Goal: Complete application form: Complete application form

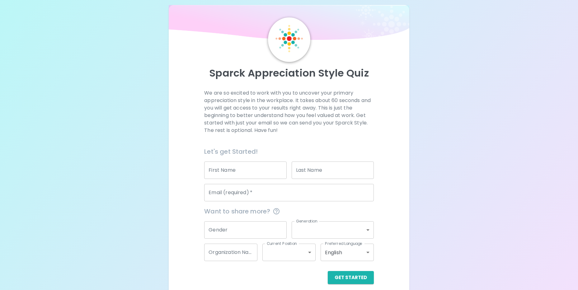
scroll to position [14, 0]
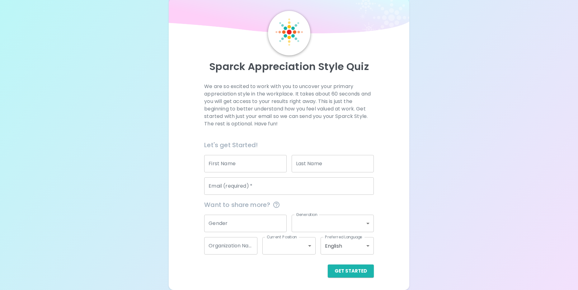
click at [251, 164] on input "First Name" at bounding box center [245, 163] width 82 height 17
drag, startPoint x: 435, startPoint y: 159, endPoint x: 435, endPoint y: 162, distance: 3.1
click at [435, 162] on div "Sparck Appreciation Style Quiz We are so excited to work with you to uncover yo…" at bounding box center [289, 138] width 578 height 304
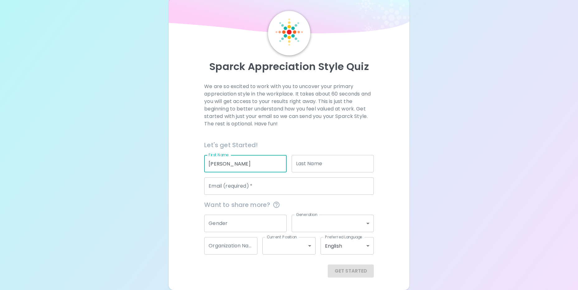
type input "[PERSON_NAME]"
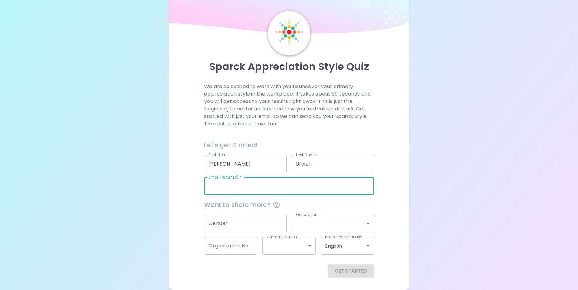
click at [304, 164] on input "Breien" at bounding box center [333, 163] width 82 height 17
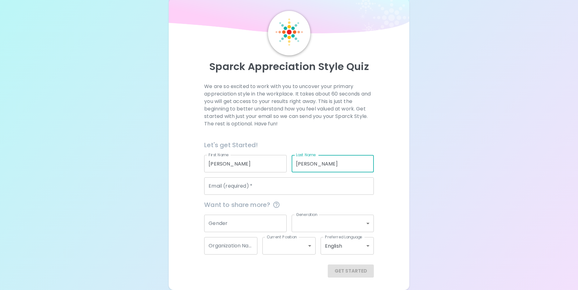
type input "[PERSON_NAME]"
click at [302, 185] on input "Email (required)   *" at bounding box center [288, 185] width 169 height 17
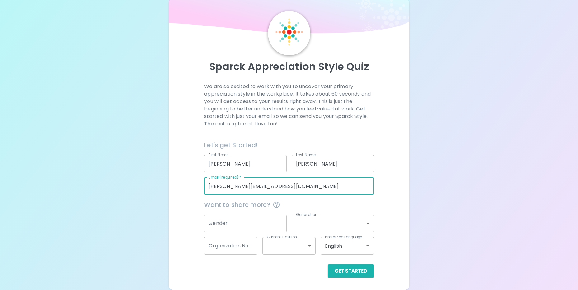
type input "[PERSON_NAME][EMAIL_ADDRESS][DOMAIN_NAME]"
click at [256, 225] on input "Gender" at bounding box center [245, 223] width 82 height 17
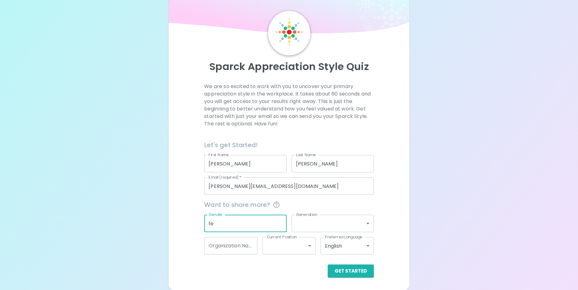
type input "f"
type input "[DEMOGRAPHIC_DATA]"
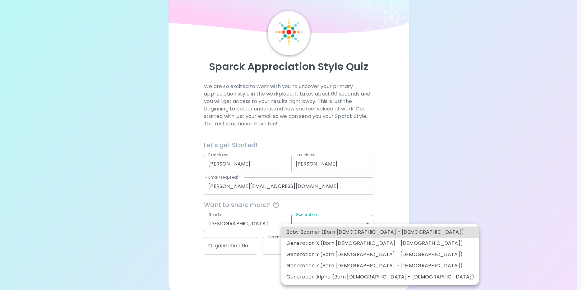
click at [337, 227] on body "Sparck Appreciation Style Quiz We are so excited to work with you to uncover yo…" at bounding box center [291, 138] width 582 height 304
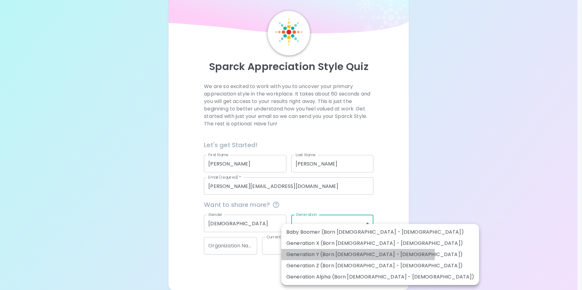
click at [358, 254] on li "Generation Y (Born [DEMOGRAPHIC_DATA] - [DEMOGRAPHIC_DATA])" at bounding box center [381, 254] width 198 height 11
type input "generation_y"
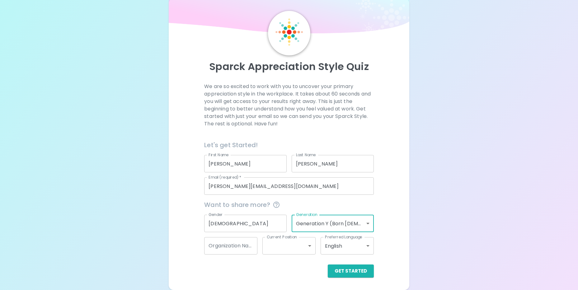
click at [226, 243] on input "Organization Name" at bounding box center [230, 245] width 53 height 17
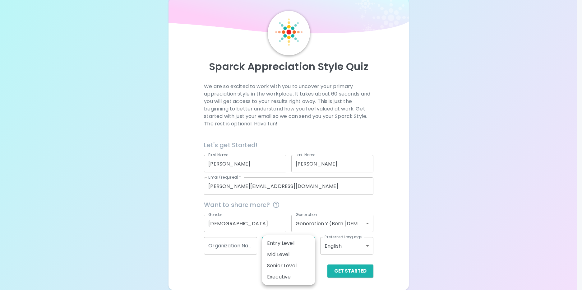
click at [305, 247] on body "Sparck Appreciation Style Quiz We are so excited to work with you to uncover yo…" at bounding box center [291, 138] width 582 height 304
click at [302, 267] on li "Senior Level" at bounding box center [288, 265] width 53 height 11
type input "senior_level"
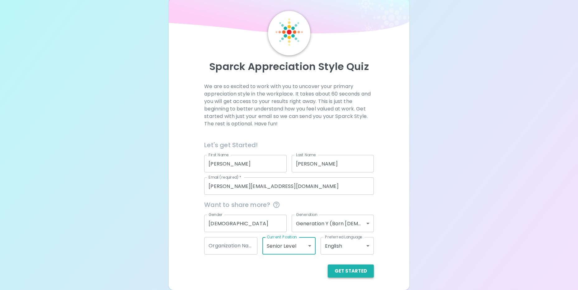
click at [357, 272] on button "Get Started" at bounding box center [351, 270] width 46 height 13
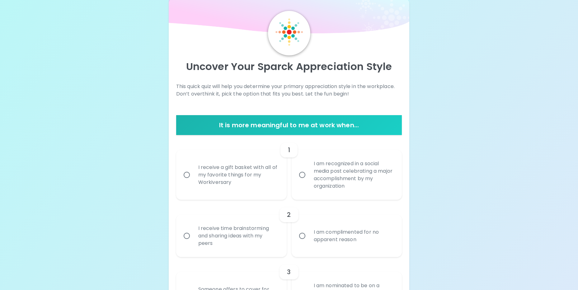
click at [301, 174] on input "I am recognized in a social media post celebrating a major accomplishment by my…" at bounding box center [302, 174] width 13 height 13
radio input "true"
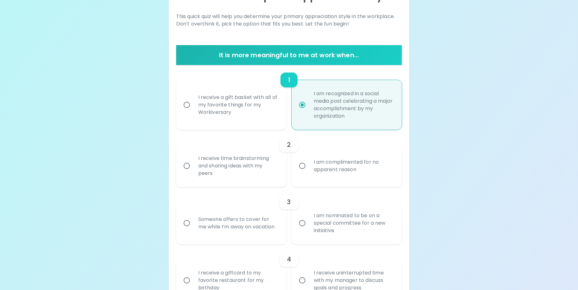
scroll to position [84, 0]
click at [325, 169] on div "I am complimented for no apparent reason" at bounding box center [354, 166] width 90 height 30
click at [309, 169] on input "I am complimented for no apparent reason" at bounding box center [302, 165] width 13 height 13
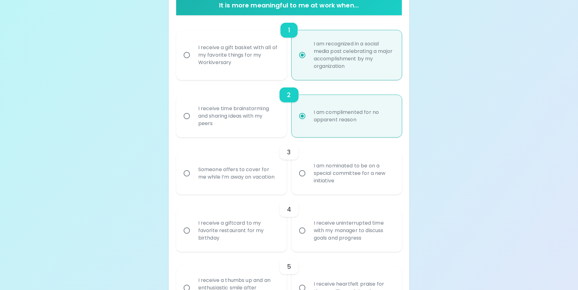
scroll to position [134, 0]
radio input "true"
click at [351, 180] on div "I am nominated to be on a special committee for a new initiative" at bounding box center [354, 172] width 90 height 37
click at [309, 180] on input "I am nominated to be on a special committee for a new initiative" at bounding box center [302, 172] width 13 height 13
radio input "false"
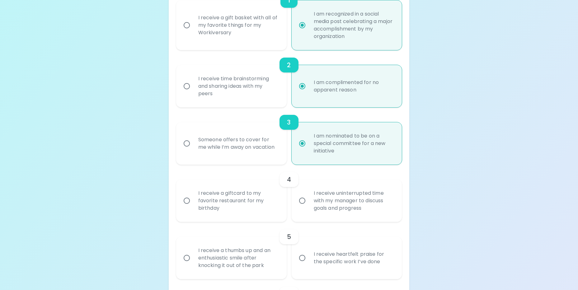
scroll to position [184, 0]
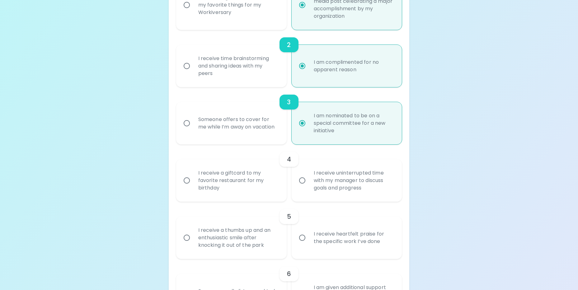
radio input "true"
click at [209, 185] on div "I receive a giftcard to my favorite restaurant for my birthday" at bounding box center [238, 180] width 90 height 37
click at [193, 185] on input "I receive a giftcard to my favorite restaurant for my birthday" at bounding box center [186, 180] width 13 height 13
radio input "false"
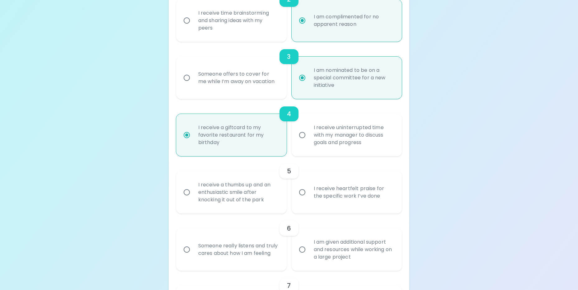
scroll to position [234, 0]
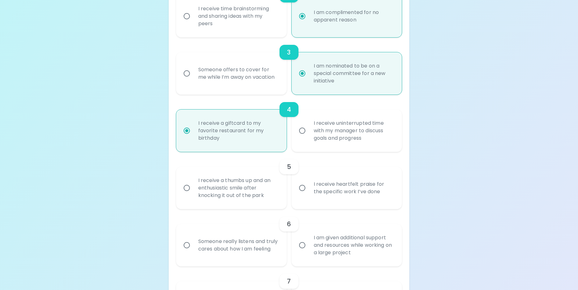
radio input "true"
click at [267, 189] on div "I receive a thumbs up and an enthusiastic smile after knocking it out of the pa…" at bounding box center [238, 187] width 90 height 37
click at [193, 189] on input "I receive a thumbs up and an enthusiastic smile after knocking it out of the pa…" at bounding box center [186, 187] width 13 height 13
radio input "false"
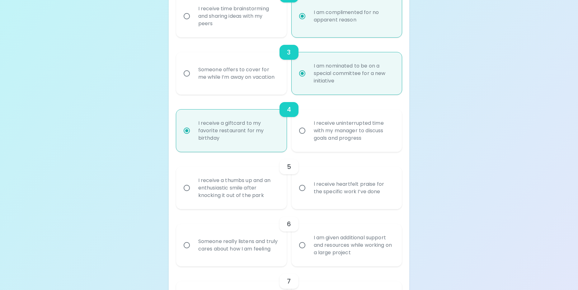
radio input "false"
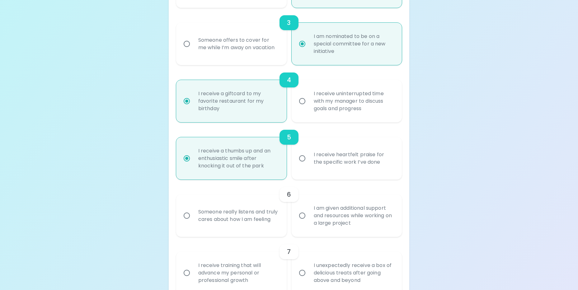
scroll to position [283, 0]
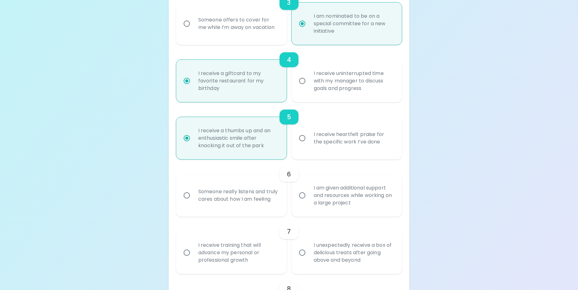
radio input "true"
click at [250, 192] on div "Someone really listens and truly cares about how I am feeling" at bounding box center [238, 195] width 90 height 30
click at [193, 192] on input "Someone really listens and truly cares about how I am feeling" at bounding box center [186, 195] width 13 height 13
radio input "false"
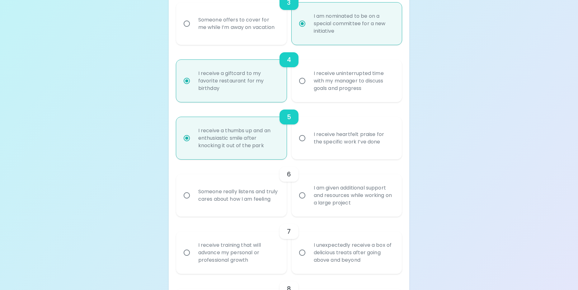
radio input "false"
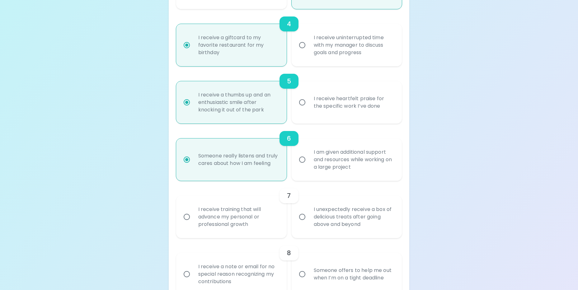
scroll to position [333, 0]
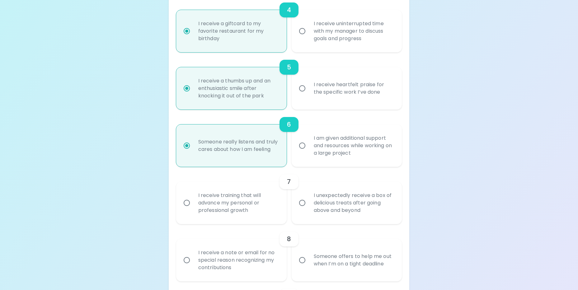
radio input "true"
click at [260, 203] on div "I receive training that will advance my personal or professional growth" at bounding box center [238, 202] width 90 height 37
click at [193, 203] on input "I receive training that will advance my personal or professional growth" at bounding box center [186, 202] width 13 height 13
radio input "false"
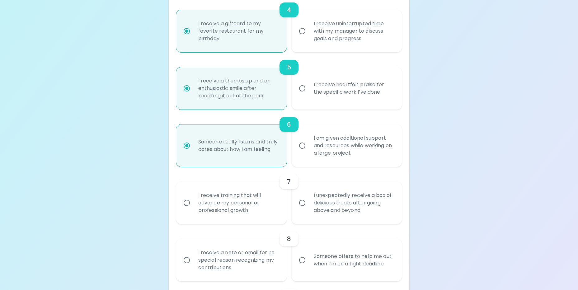
radio input "false"
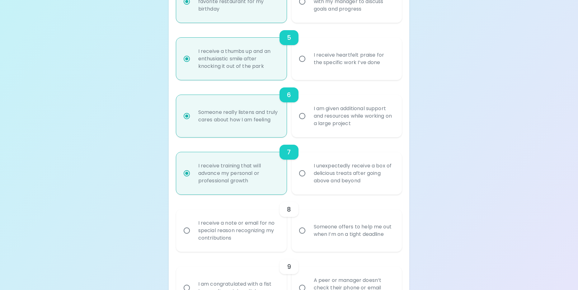
scroll to position [383, 0]
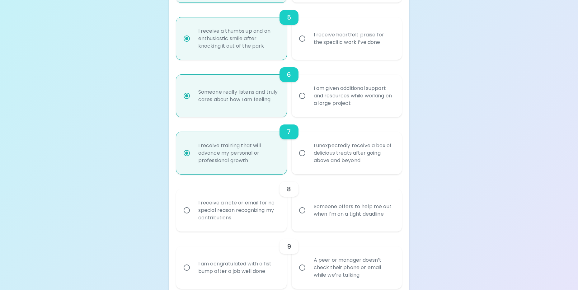
radio input "true"
click at [227, 212] on div "I receive a note or email for no special reason recognizing my contributions" at bounding box center [238, 210] width 90 height 37
click at [193, 212] on input "I receive a note or email for no special reason recognizing my contributions" at bounding box center [186, 210] width 13 height 13
radio input "false"
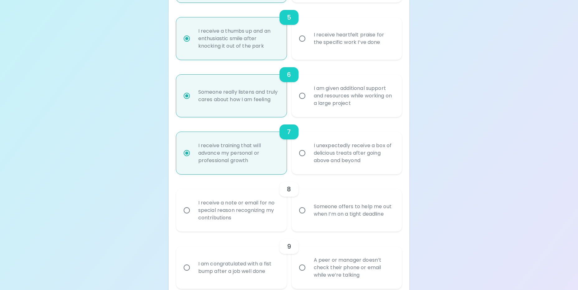
radio input "false"
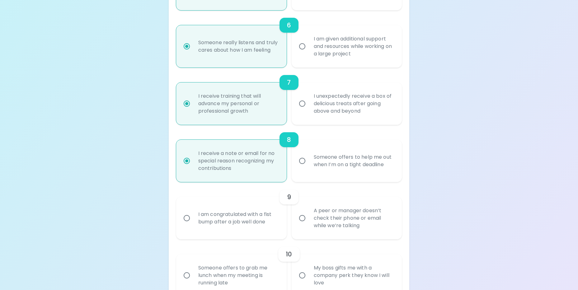
scroll to position [433, 0]
radio input "true"
click at [342, 215] on div "A peer or manager doesn’t check their phone or email while we’re talking" at bounding box center [354, 217] width 90 height 37
click at [309, 215] on input "A peer or manager doesn’t check their phone or email while we’re talking" at bounding box center [302, 217] width 13 height 13
radio input "false"
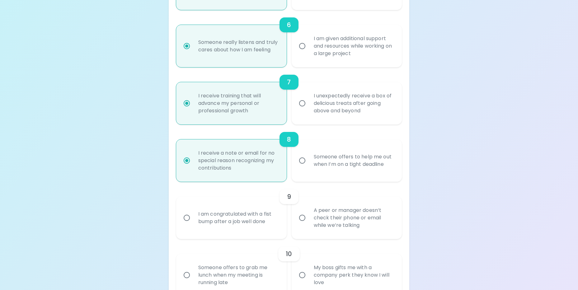
radio input "false"
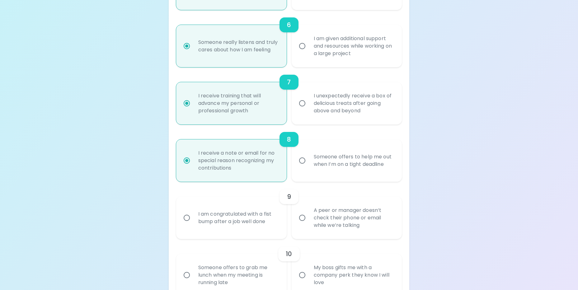
radio input "false"
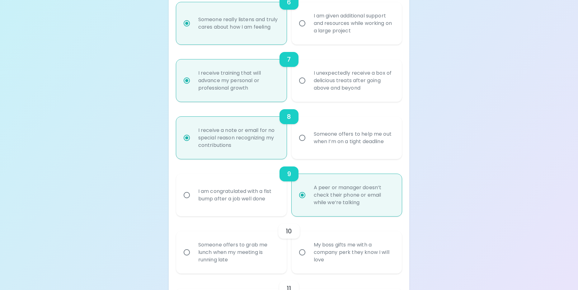
scroll to position [483, 0]
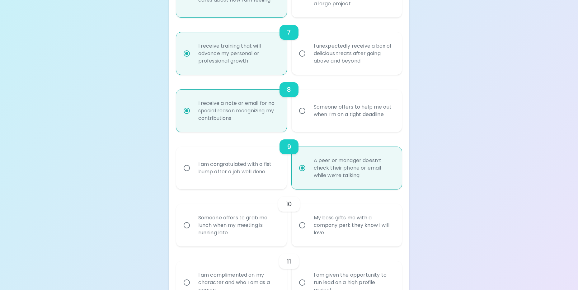
radio input "true"
click at [249, 231] on div "Someone offers to grab me lunch when my meeting is running late" at bounding box center [238, 225] width 90 height 37
click at [193, 231] on input "Someone offers to grab me lunch when my meeting is running late" at bounding box center [186, 225] width 13 height 13
radio input "false"
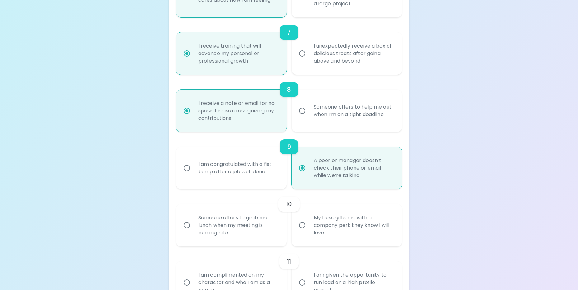
radio input "false"
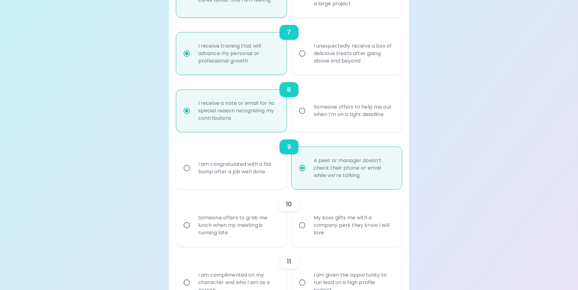
radio input "false"
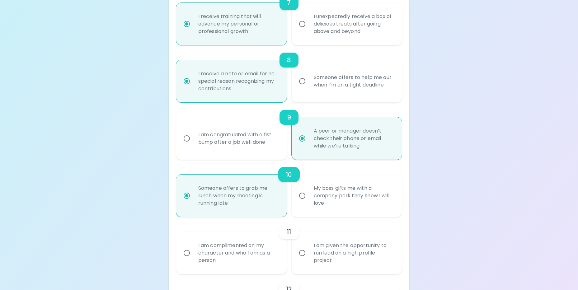
scroll to position [532, 0]
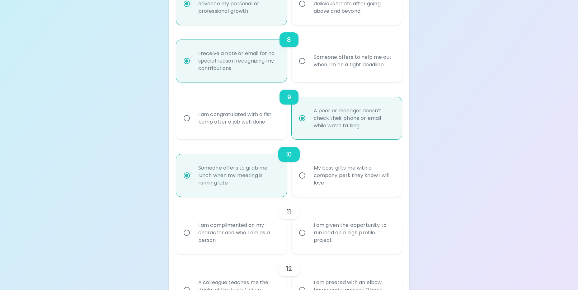
radio input "true"
click at [385, 237] on div "I am given the opportunity to run lead on a high profile project" at bounding box center [354, 232] width 90 height 37
click at [309, 237] on input "I am given the opportunity to run lead on a high profile project" at bounding box center [302, 232] width 13 height 13
radio input "false"
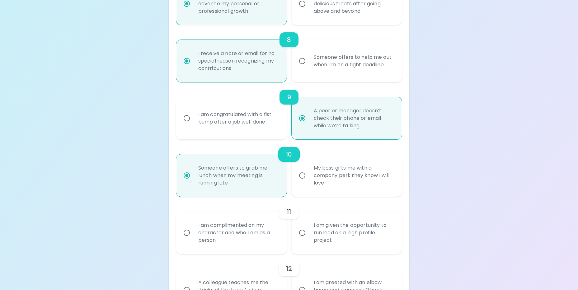
radio input "false"
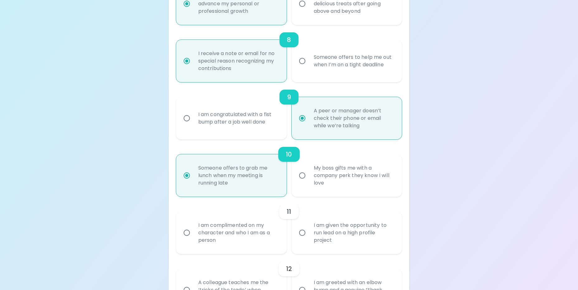
radio input "false"
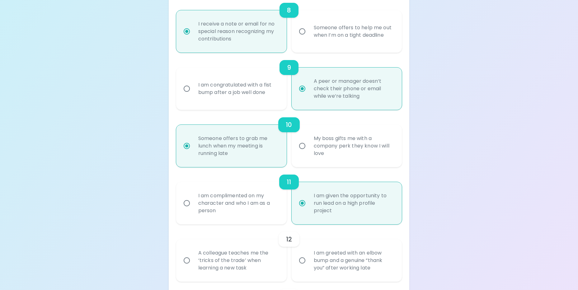
scroll to position [582, 0]
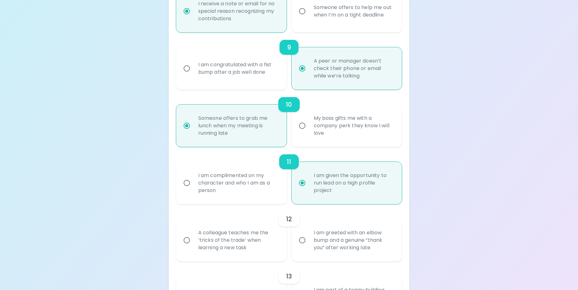
radio input "true"
drag, startPoint x: 483, startPoint y: 171, endPoint x: 482, endPoint y: 175, distance: 3.2
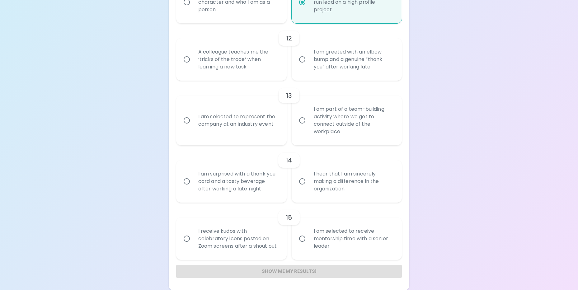
scroll to position [763, 0]
click at [226, 60] on div "A colleague teaches me the ‘tricks of the trade’ when learning a new task" at bounding box center [238, 58] width 90 height 37
click at [193, 60] on input "A colleague teaches me the ‘tricks of the trade’ when learning a new task" at bounding box center [186, 59] width 13 height 13
radio input "false"
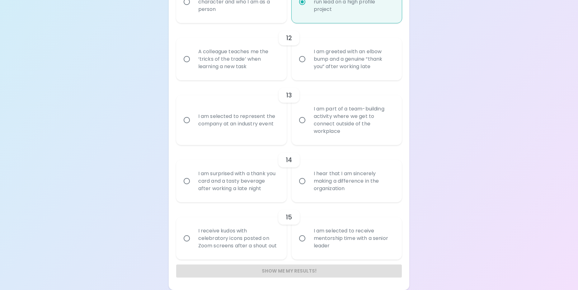
radio input "false"
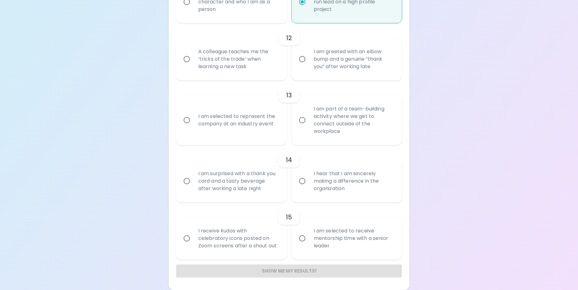
radio input "false"
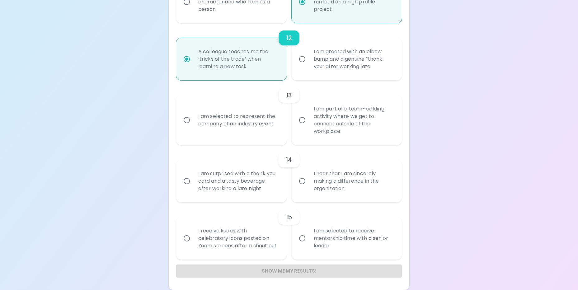
radio input "true"
click at [239, 132] on div "I am selected to represent the company at an industry event" at bounding box center [238, 120] width 90 height 30
click at [193, 127] on input "I am selected to represent the company at an industry event" at bounding box center [186, 120] width 13 height 13
radio input "false"
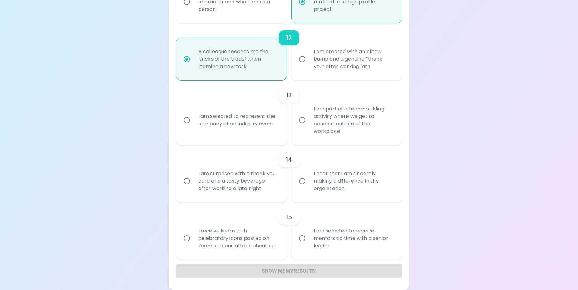
radio input "false"
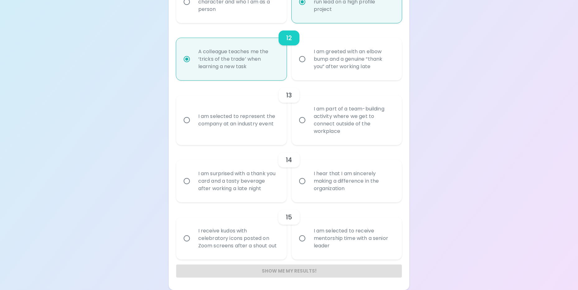
radio input "false"
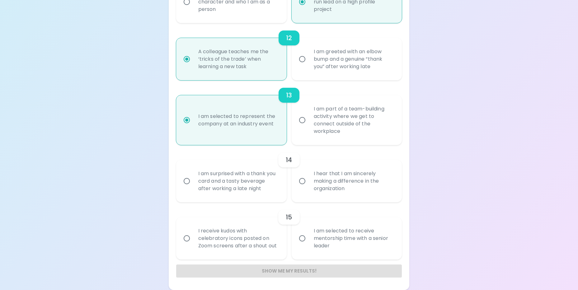
radio input "true"
click at [234, 178] on div "I am surprised with a thank you card and a tasty beverage after working a late …" at bounding box center [238, 180] width 90 height 37
click at [193, 178] on input "I am surprised with a thank you card and a tasty beverage after working a late …" at bounding box center [186, 181] width 13 height 13
radio input "false"
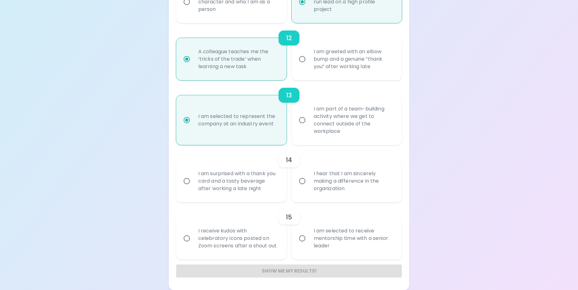
radio input "false"
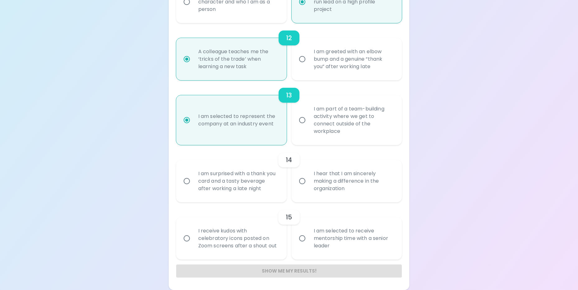
radio input "false"
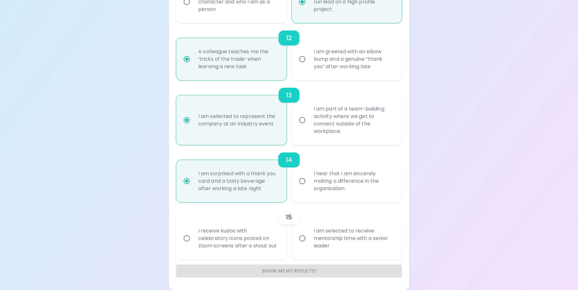
radio input "true"
click at [381, 234] on div "I am selected to receive mentorship time with a senior leader" at bounding box center [354, 238] width 90 height 37
click at [309, 234] on input "I am selected to receive mentorship time with a senior leader" at bounding box center [302, 238] width 13 height 13
radio input "false"
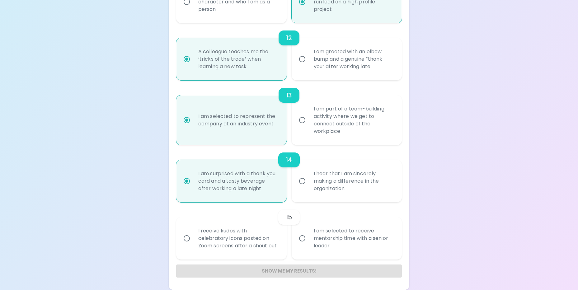
radio input "false"
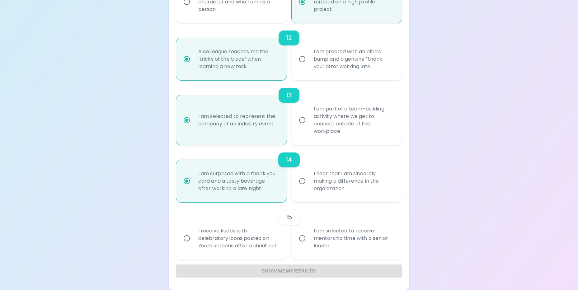
radio input "false"
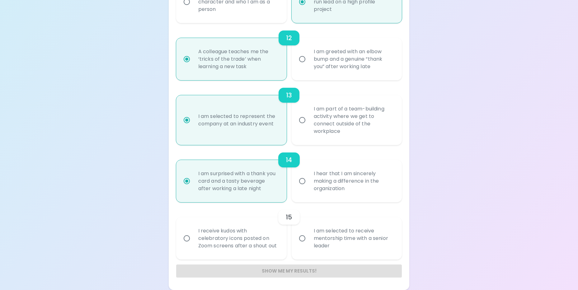
radio input "false"
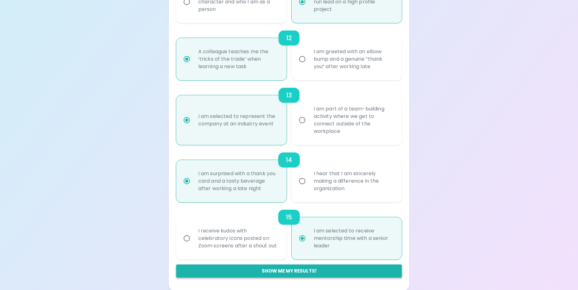
radio input "true"
click at [290, 268] on button "Show me my results!" at bounding box center [289, 270] width 226 height 13
radio input "false"
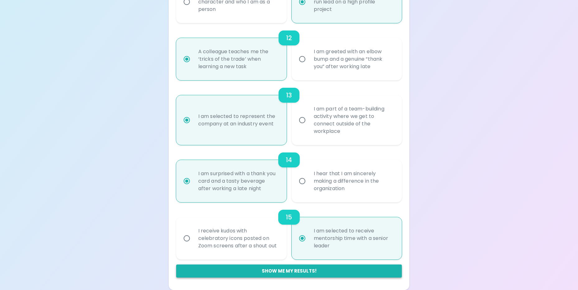
radio input "false"
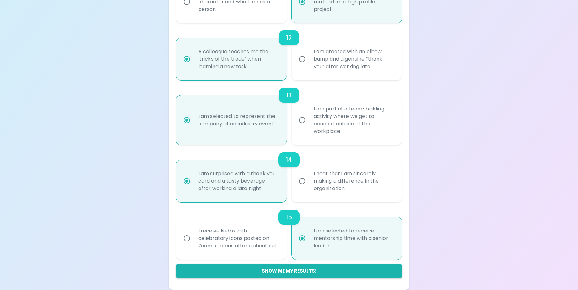
radio input "false"
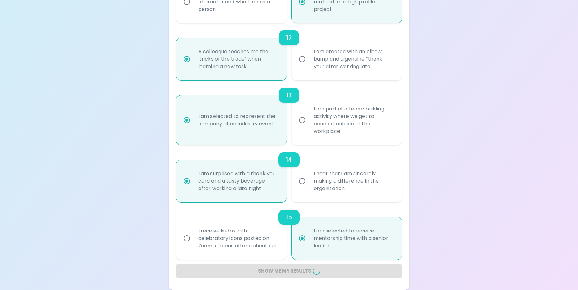
radio input "false"
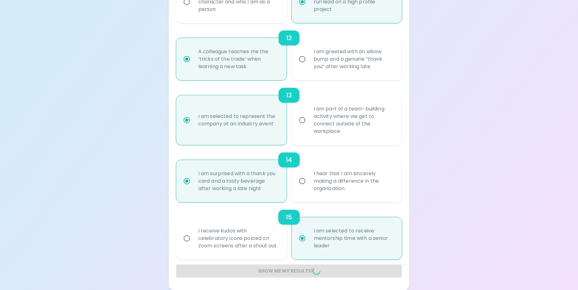
radio input "false"
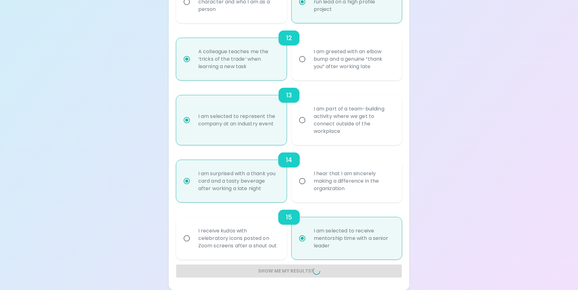
radio input "false"
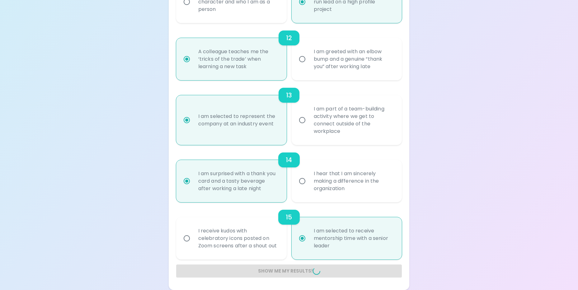
radio input "false"
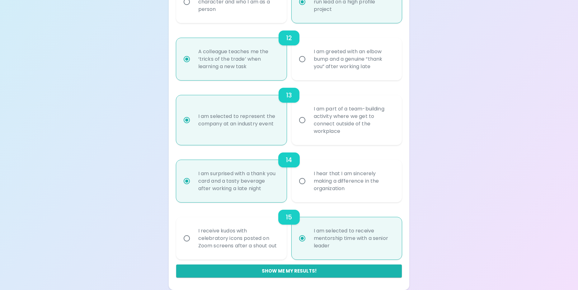
scroll to position [119, 0]
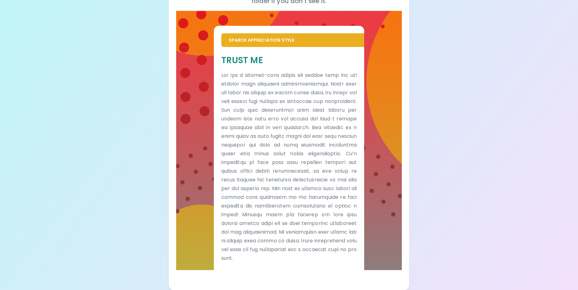
click at [98, 100] on div "Your Sparck Appreciation Style Results Check your email for the full results! D…" at bounding box center [289, 89] width 578 height 401
